Goal: Information Seeking & Learning: Check status

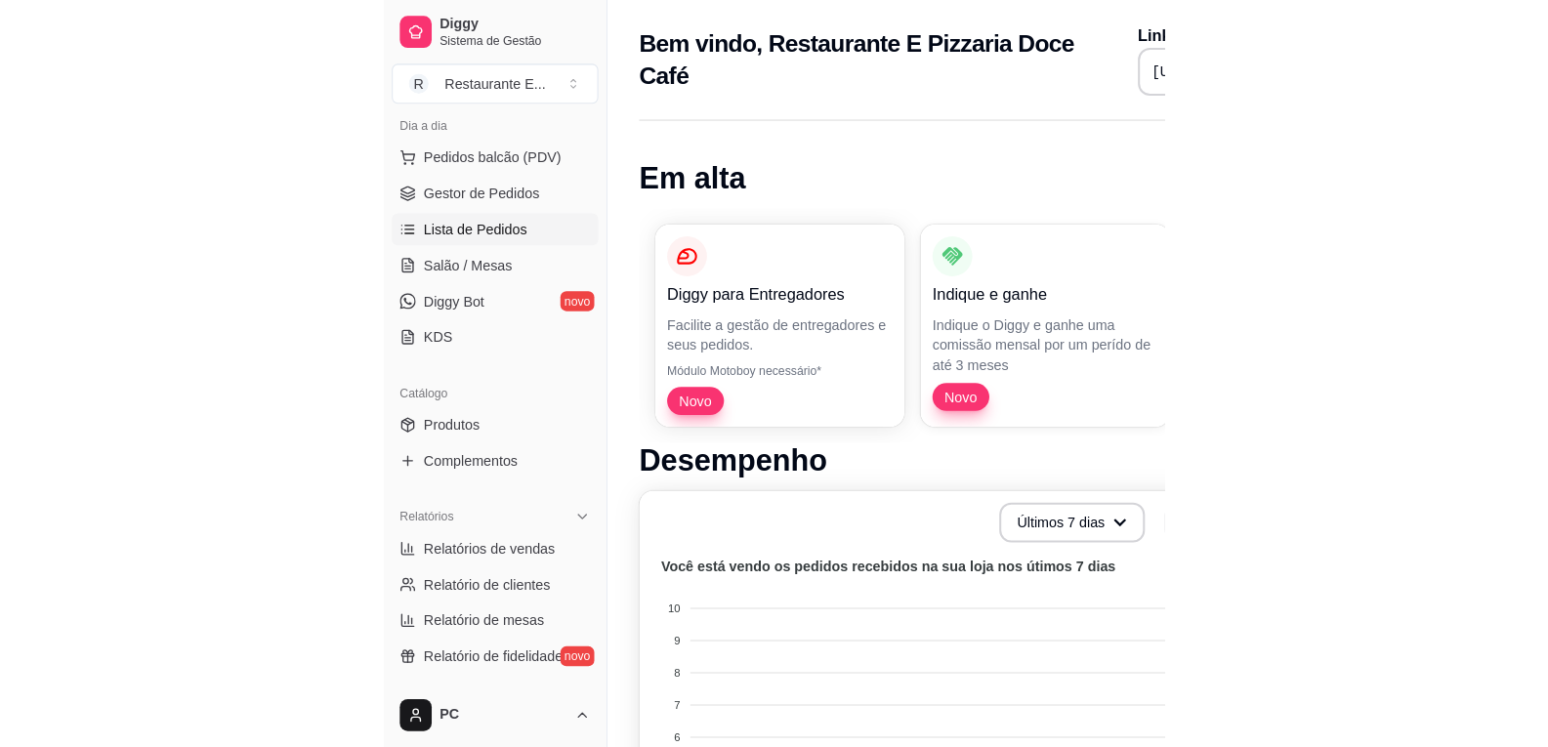
scroll to position [293, 0]
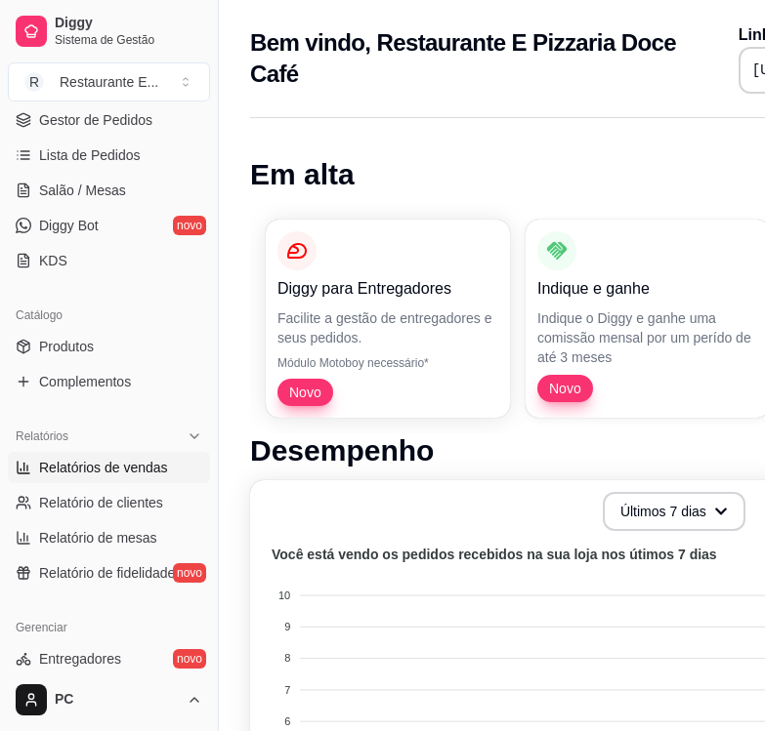
click at [112, 469] on span "Relatórios de vendas" at bounding box center [103, 468] width 129 height 20
select select "ALL"
select select "0"
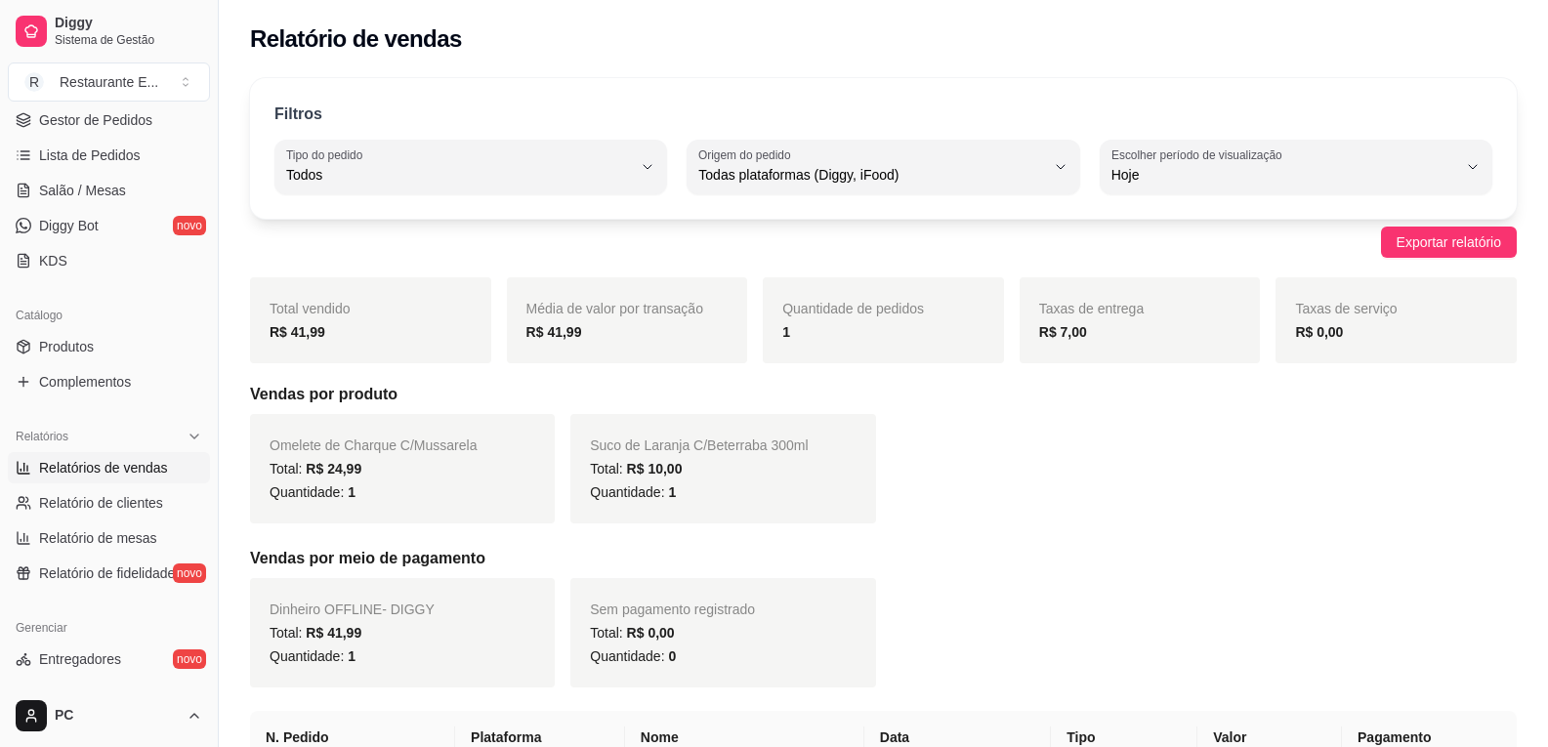
click at [778, 187] on button "Escolher período de visualização Hoje" at bounding box center [1295, 167] width 393 height 55
click at [778, 422] on span "Customizado" at bounding box center [1286, 412] width 328 height 19
type input "-1"
select select "-1"
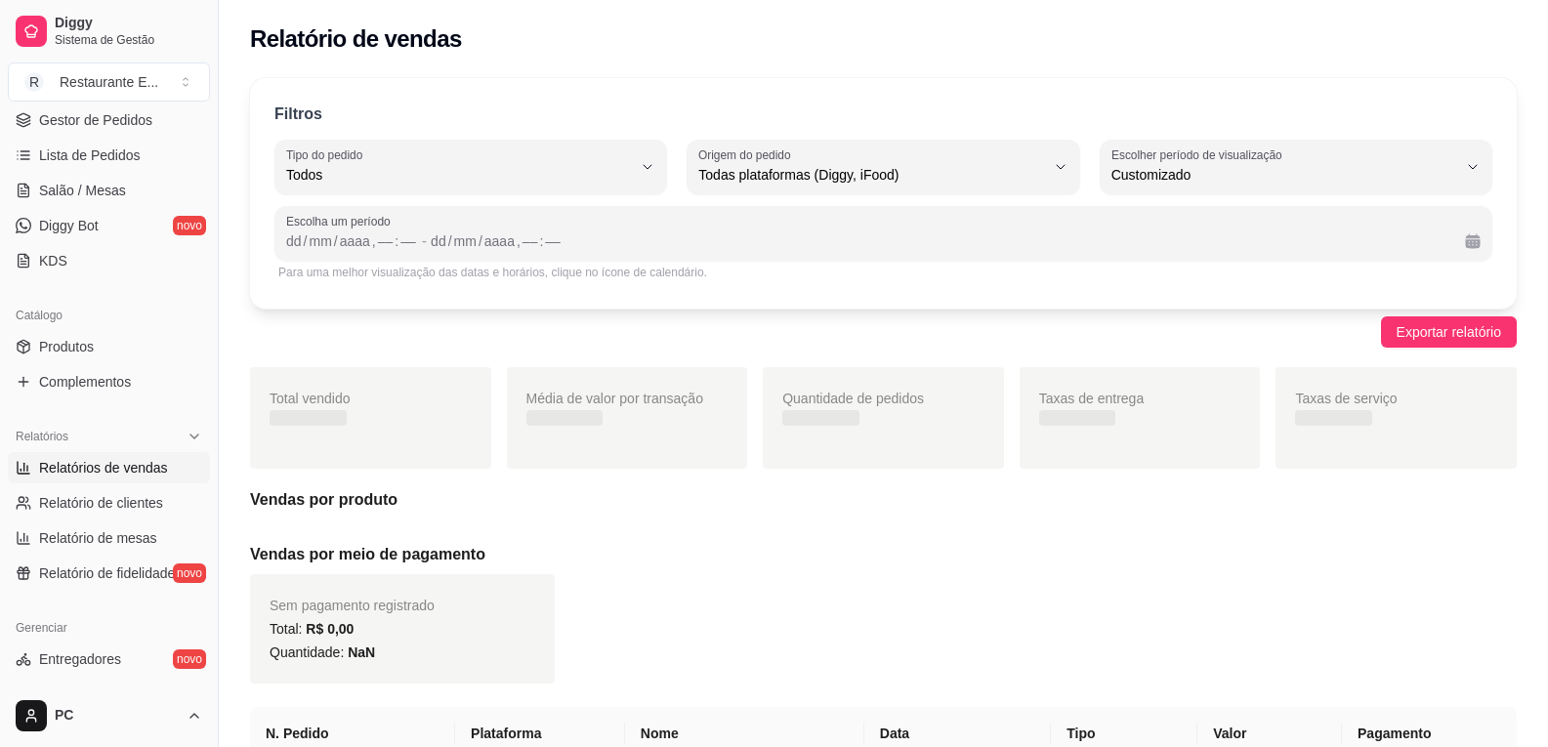
scroll to position [19, 0]
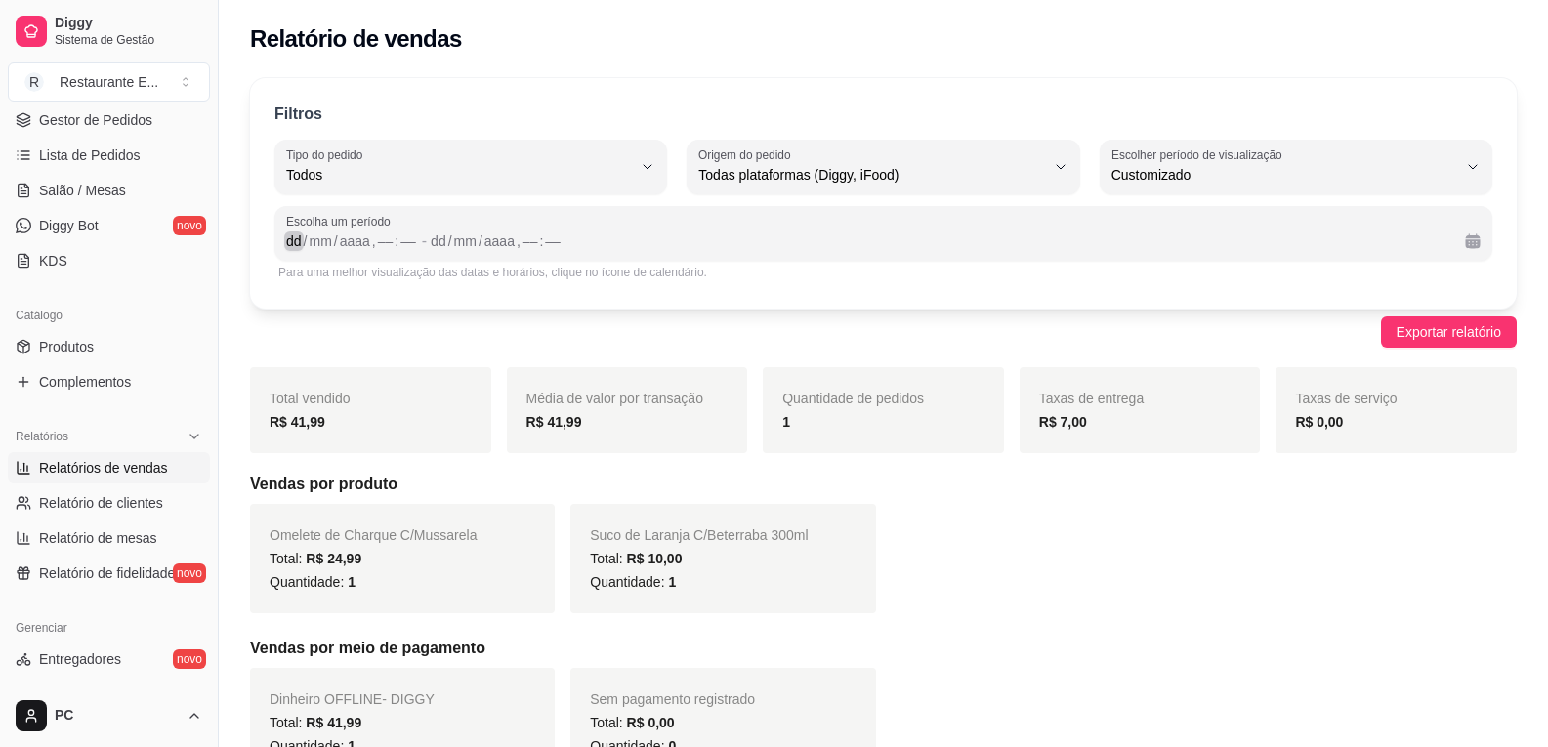
click at [296, 246] on div "dd" at bounding box center [294, 241] width 20 height 20
click at [284, 248] on div "10" at bounding box center [294, 241] width 20 height 20
click at [374, 243] on div "0" at bounding box center [374, 241] width 12 height 20
click at [419, 246] on div "dd" at bounding box center [424, 241] width 20 height 20
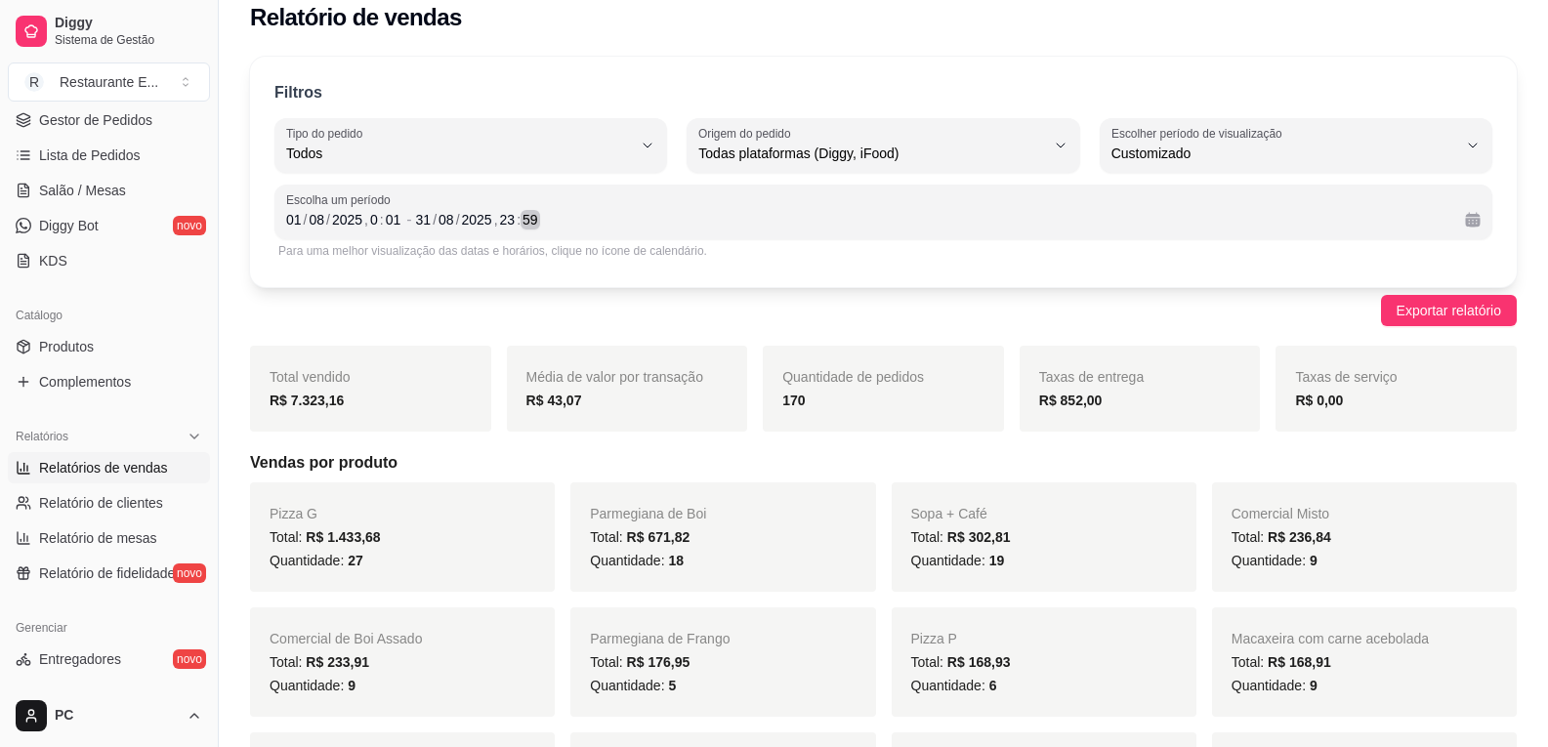
scroll to position [0, 0]
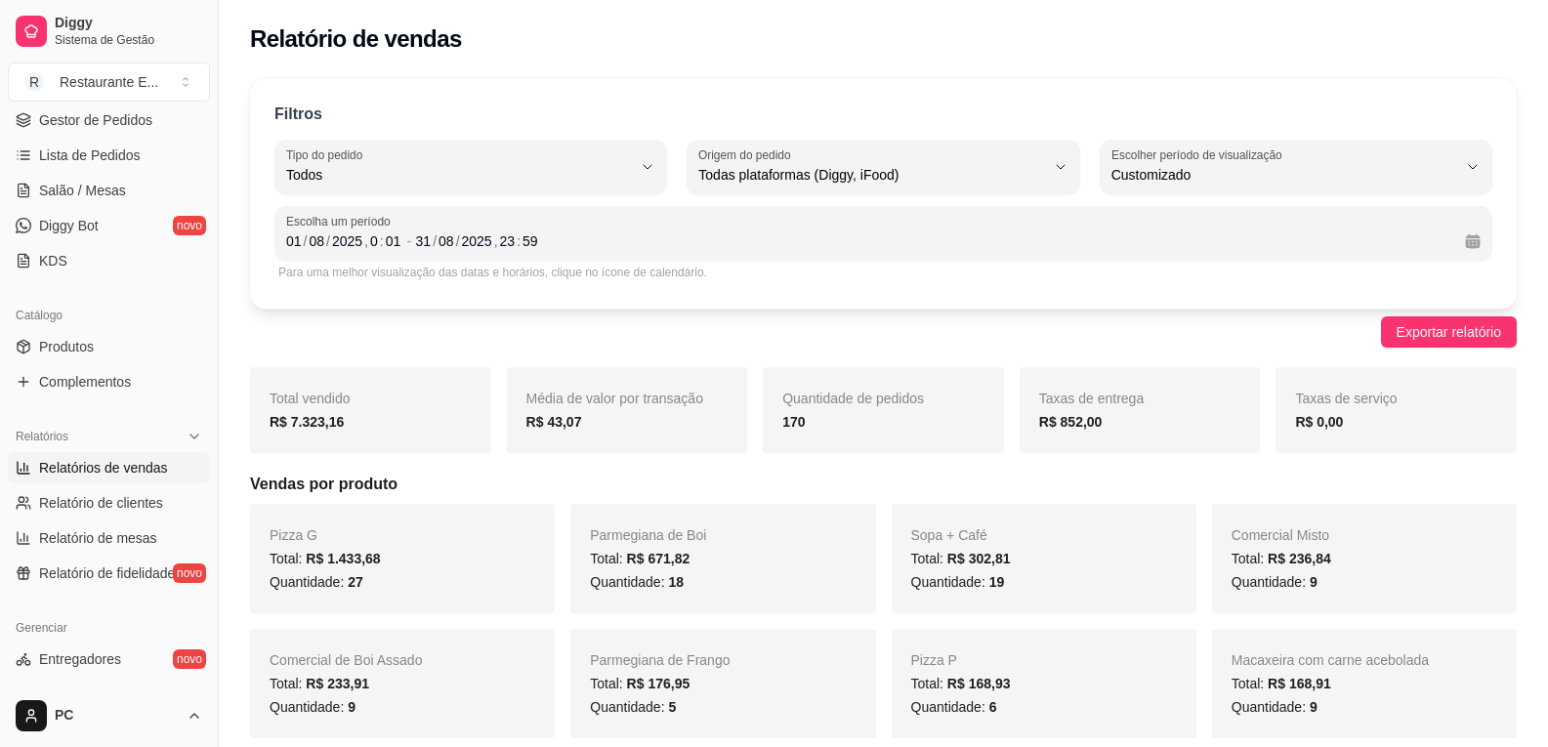
click at [778, 1] on div "Relatório de vendas" at bounding box center [883, 33] width 1329 height 66
